Goal: Information Seeking & Learning: Learn about a topic

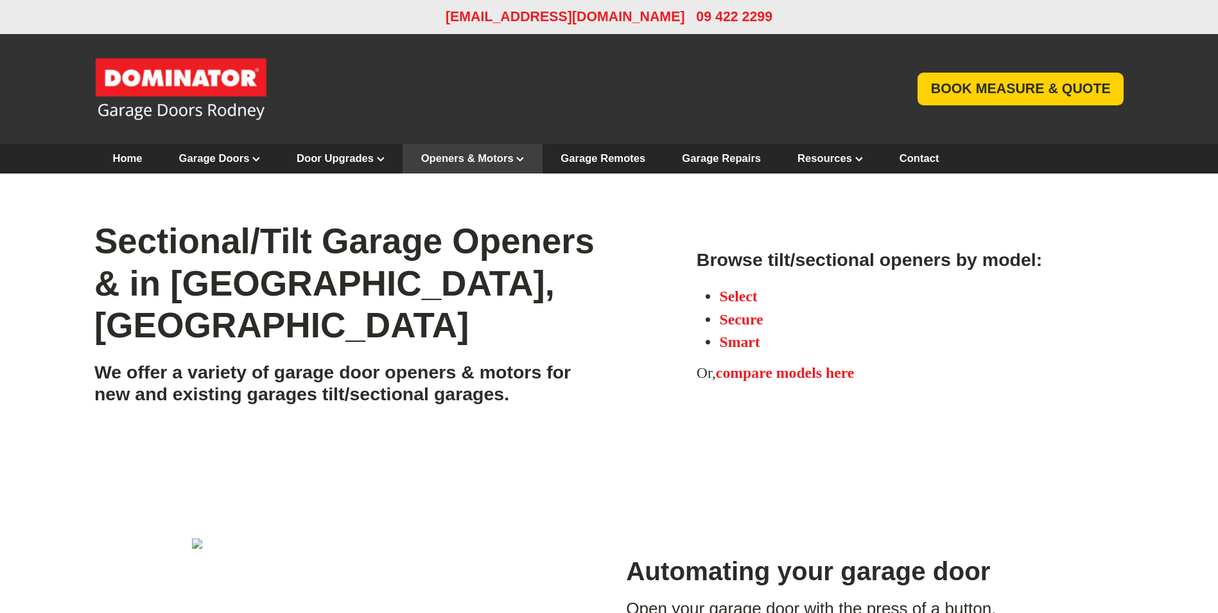
click at [565, 213] on link "Sectional & Tilt Openers" at bounding box center [484, 192] width 162 height 39
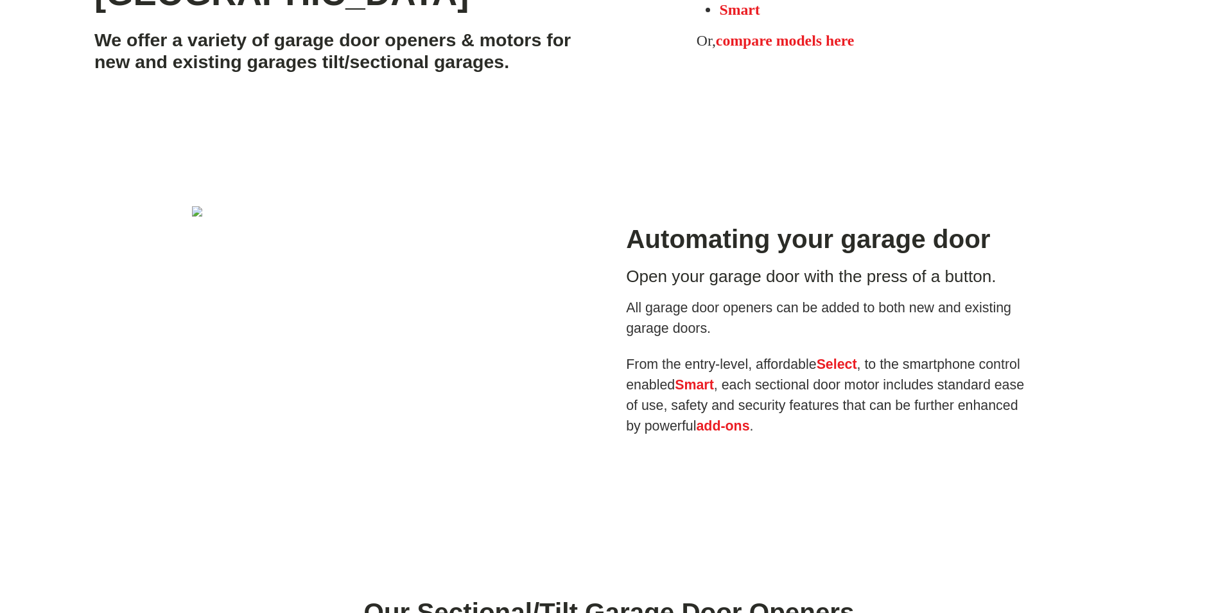
scroll to position [64, 0]
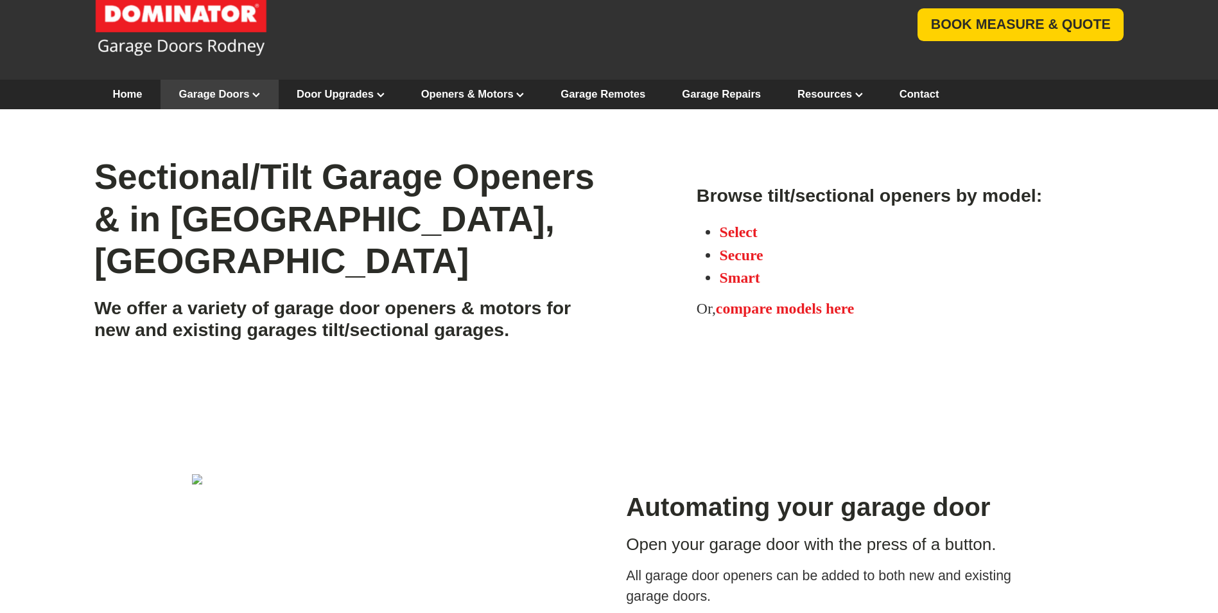
click at [217, 235] on link "Colours & Texture" at bounding box center [232, 246] width 143 height 39
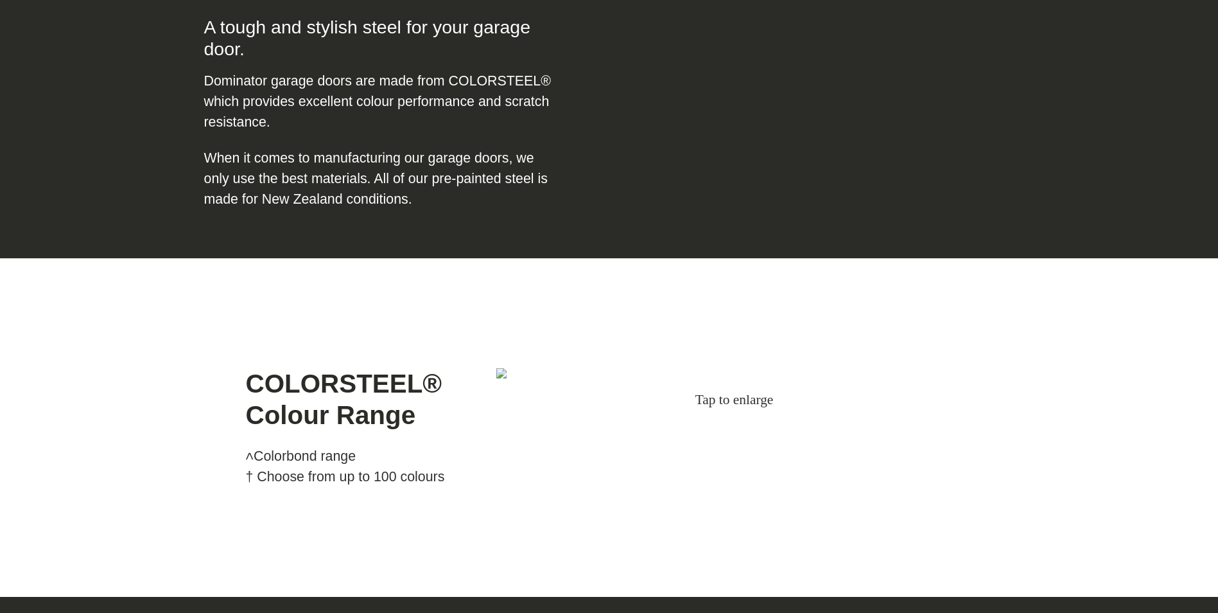
scroll to position [1284, 0]
